Goal: Navigation & Orientation: Find specific page/section

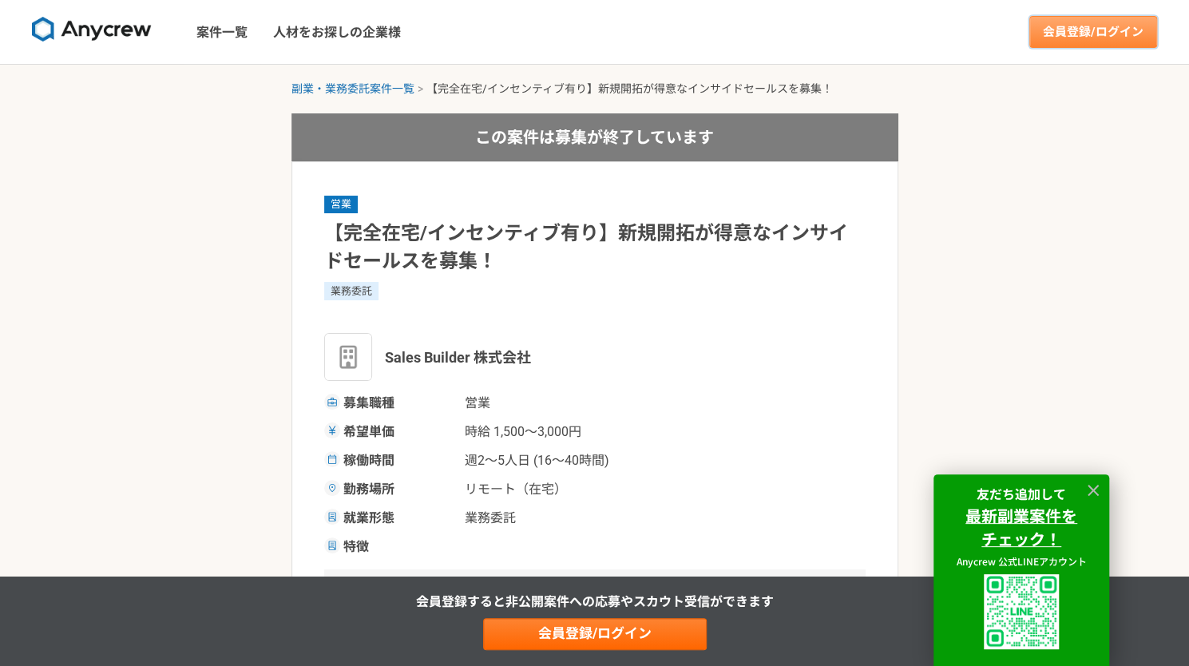
click at [1089, 28] on link "会員登録/ログイン" at bounding box center [1094, 32] width 128 height 32
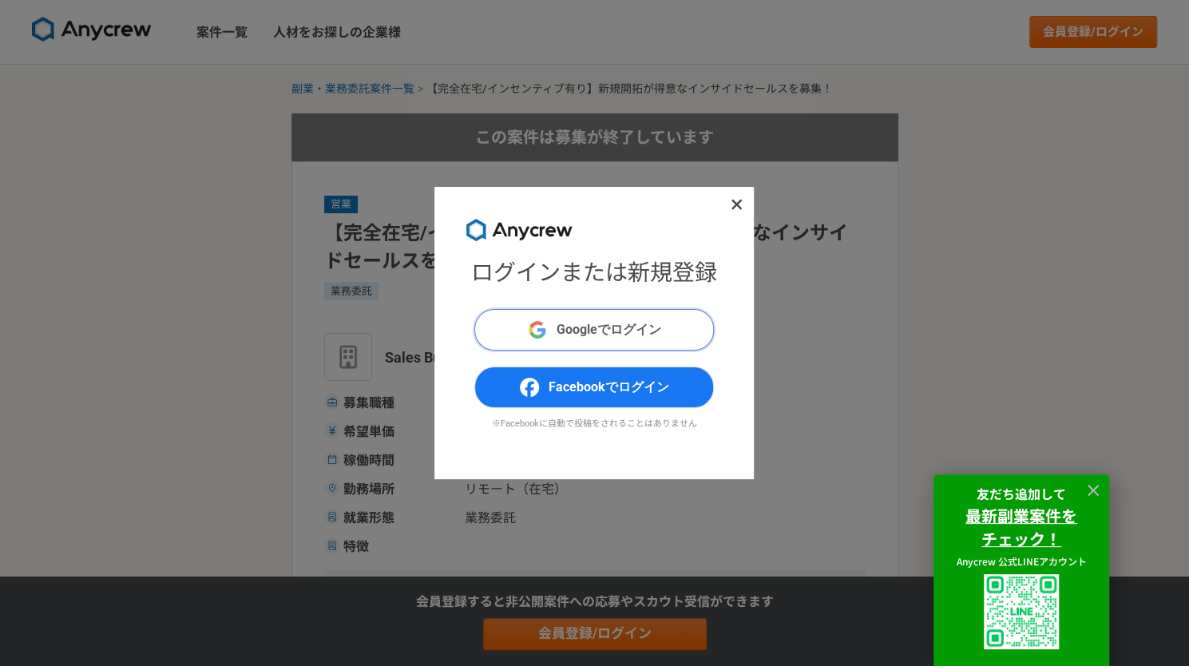
click at [588, 330] on span "Googleでログイン" at bounding box center [609, 329] width 105 height 19
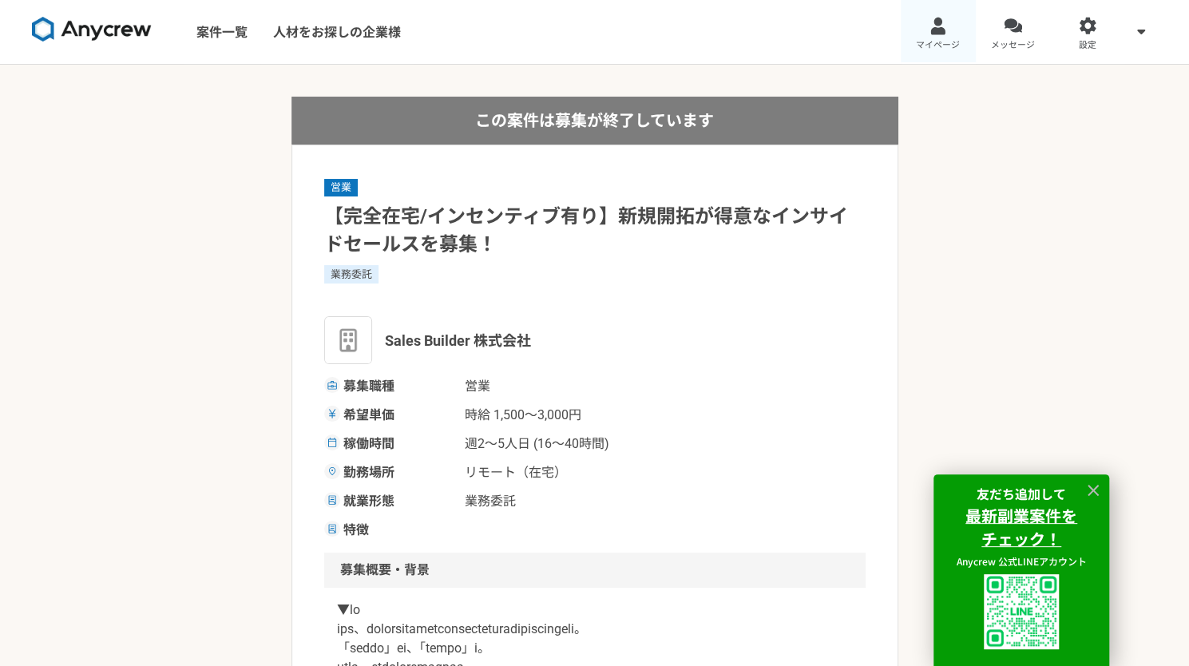
click at [935, 29] on div at bounding box center [938, 26] width 18 height 18
